Goal: Task Accomplishment & Management: Manage account settings

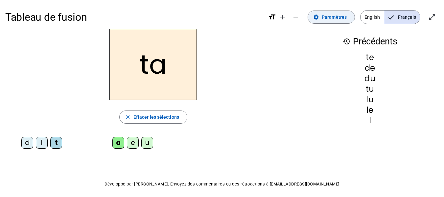
click at [332, 16] on span "Paramètres" at bounding box center [334, 17] width 25 height 8
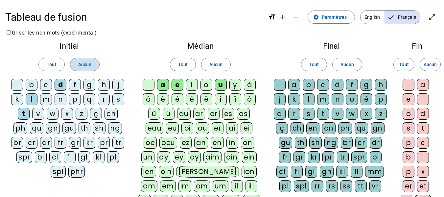
drag, startPoint x: 87, startPoint y: 65, endPoint x: 208, endPoint y: 62, distance: 120.9
click at [93, 65] on button "Aucun" at bounding box center [85, 64] width 30 height 13
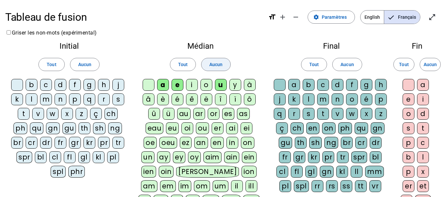
click at [213, 62] on span "Aucun" at bounding box center [215, 64] width 13 height 8
drag, startPoint x: 60, startPoint y: 82, endPoint x: 95, endPoint y: 79, distance: 35.3
click at [60, 82] on div "d" at bounding box center [61, 85] width 12 height 12
click at [32, 99] on div "l" at bounding box center [32, 99] width 12 height 12
click at [50, 101] on div "m" at bounding box center [46, 99] width 12 height 12
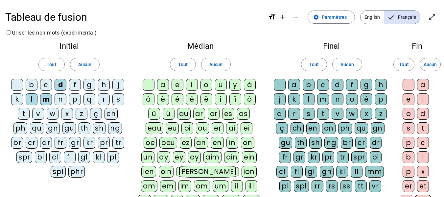
click at [24, 112] on div "t" at bounding box center [24, 114] width 12 height 12
click at [164, 84] on div "a" at bounding box center [163, 85] width 12 height 12
click at [178, 87] on div "e" at bounding box center [178, 85] width 12 height 12
click at [222, 85] on div "u" at bounding box center [221, 85] width 12 height 12
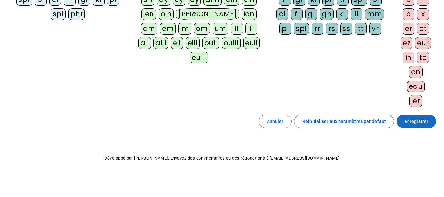
click at [411, 119] on span "Enregistrer" at bounding box center [416, 121] width 24 height 8
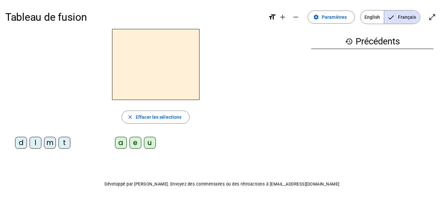
drag, startPoint x: 51, startPoint y: 142, endPoint x: 58, endPoint y: 139, distance: 7.3
click at [51, 141] on div "m" at bounding box center [50, 143] width 12 height 12
click at [120, 143] on div "a" at bounding box center [121, 143] width 12 height 12
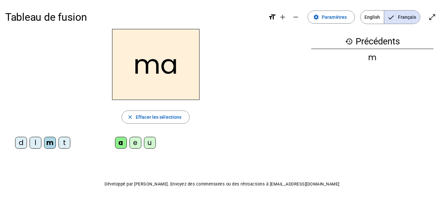
click at [35, 141] on div "l" at bounding box center [36, 143] width 12 height 12
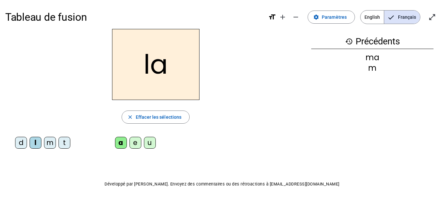
click at [136, 141] on div "e" at bounding box center [135, 143] width 12 height 12
click at [21, 142] on div "d" at bounding box center [21, 143] width 12 height 12
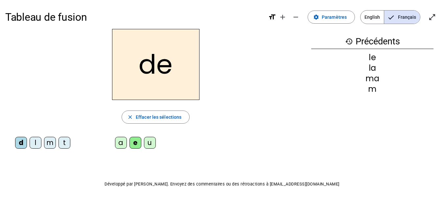
click at [149, 142] on div "u" at bounding box center [150, 143] width 12 height 12
click at [67, 143] on div "t" at bounding box center [64, 143] width 12 height 12
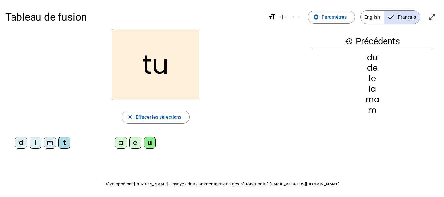
click at [118, 144] on div "a" at bounding box center [121, 143] width 12 height 12
click at [135, 143] on div "e" at bounding box center [135, 143] width 12 height 12
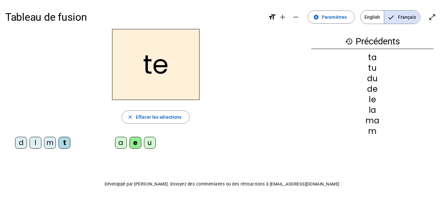
click at [51, 144] on div "m" at bounding box center [50, 143] width 12 height 12
